Goal: Go to known website: Access a specific website the user already knows

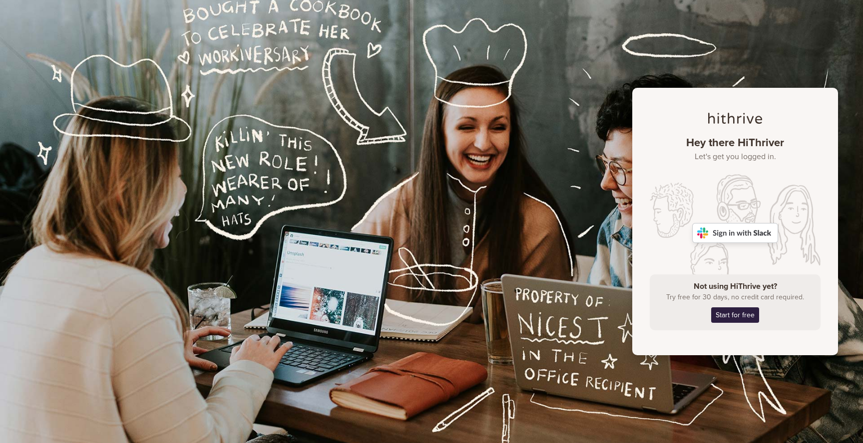
click at [737, 234] on img at bounding box center [735, 233] width 86 height 20
